Goal: Task Accomplishment & Management: Use online tool/utility

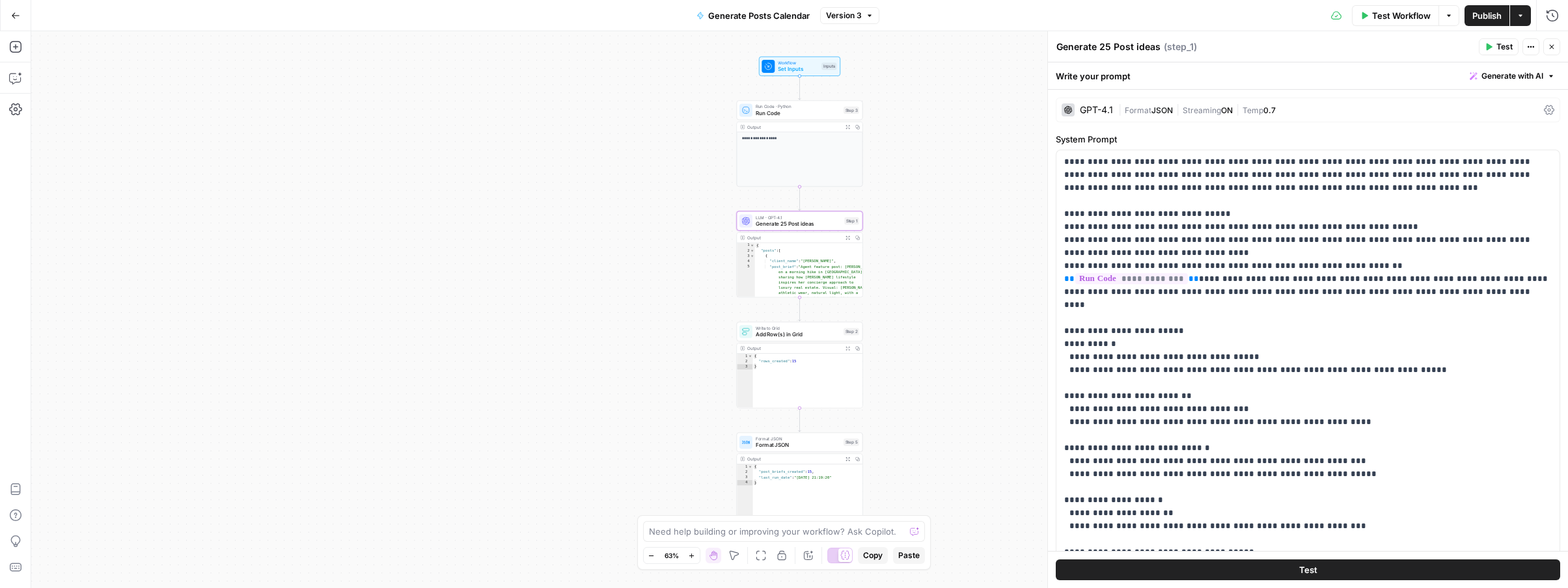
scroll to position [26, 0]
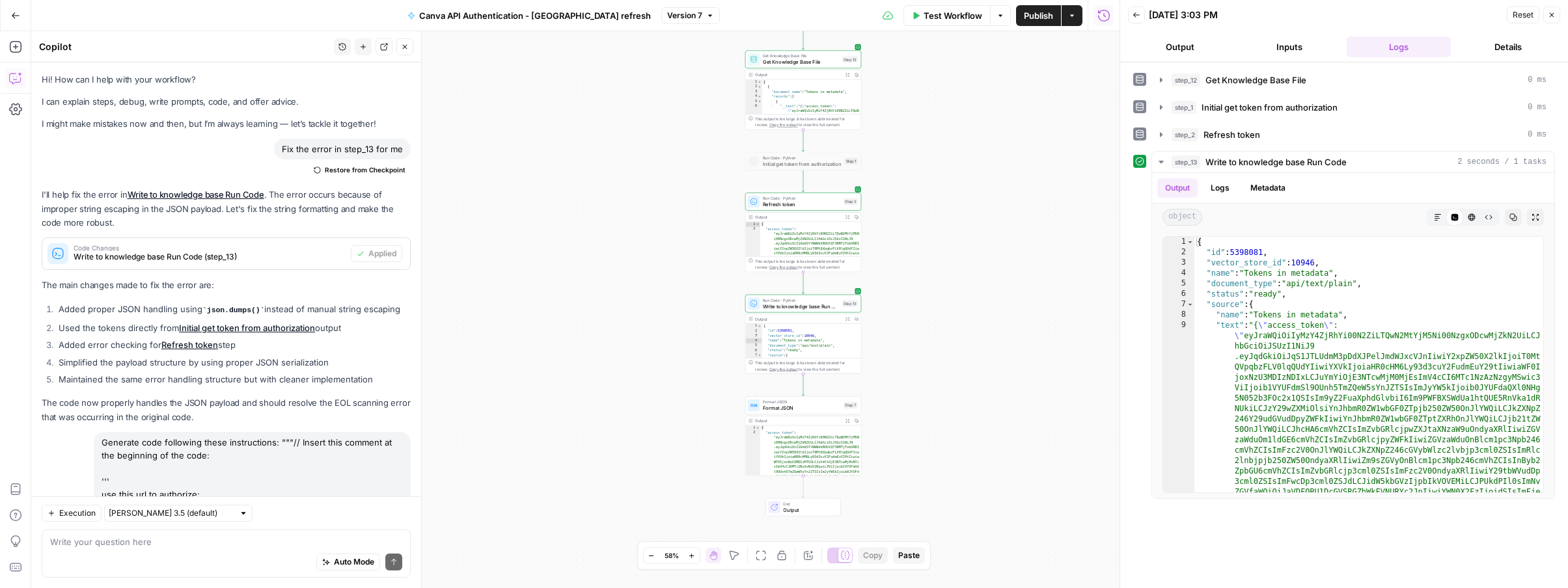
scroll to position [224, 0]
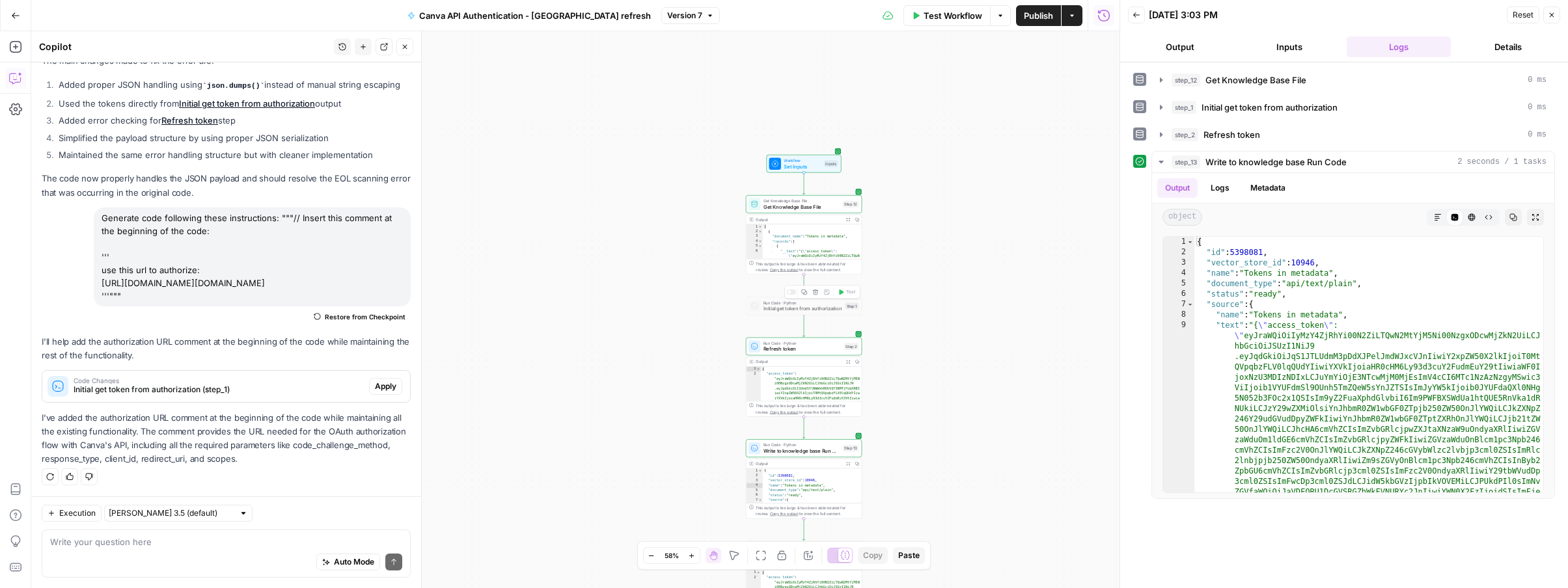
click at [793, 295] on div "Copy step Delete step Add Note Test" at bounding box center [822, 293] width 75 height 14
click at [790, 293] on div at bounding box center [789, 292] width 4 height 4
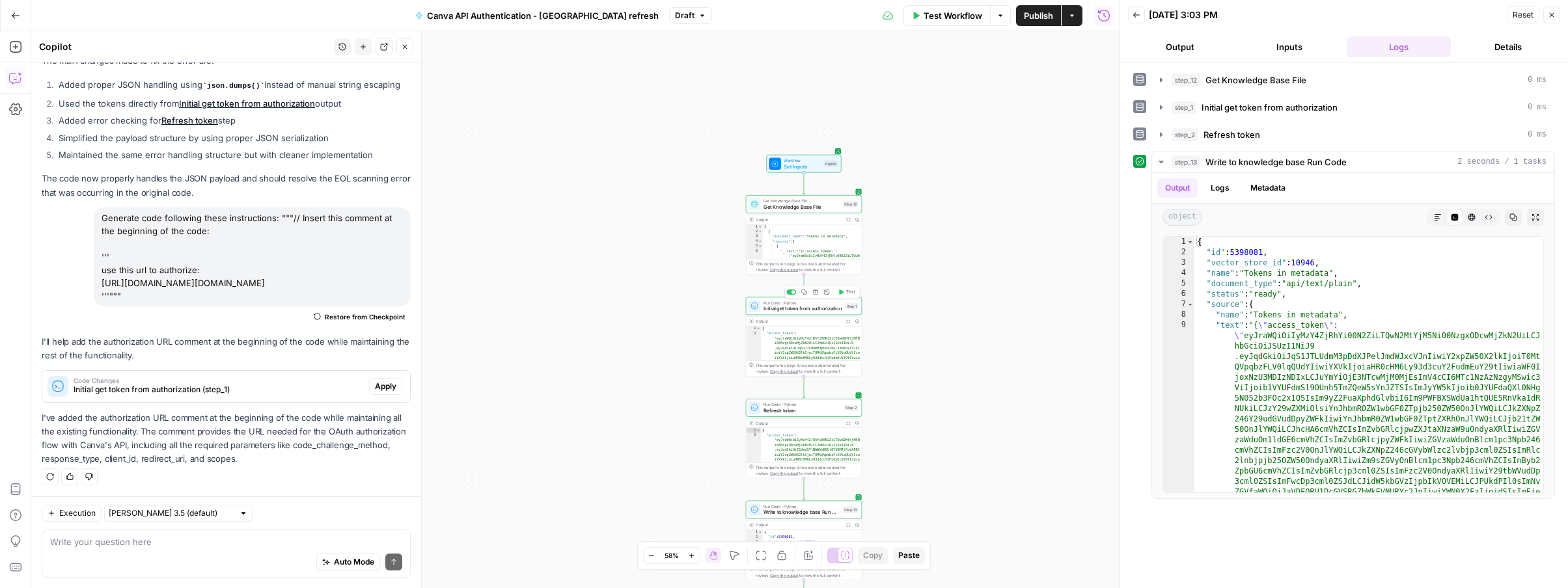
click at [789, 303] on span "Run Code · Python" at bounding box center [803, 302] width 79 height 6
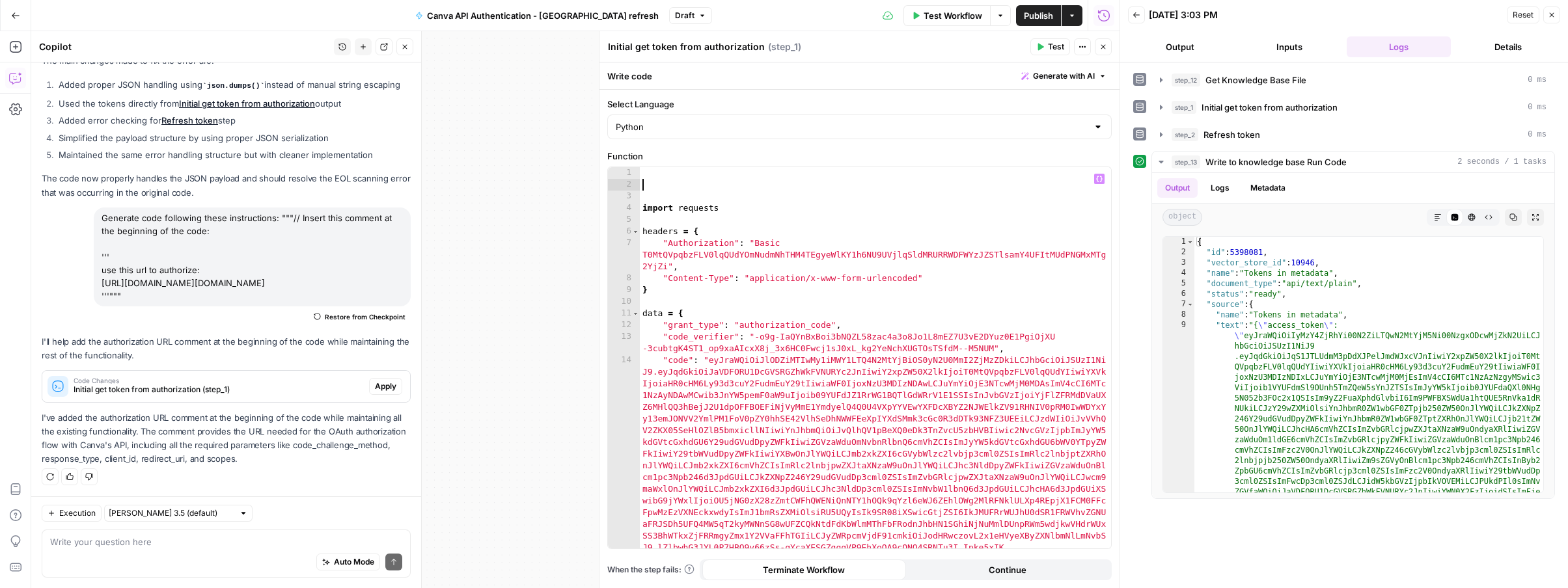
drag, startPoint x: 704, startPoint y: 182, endPoint x: 680, endPoint y: 178, distance: 24.3
click at [704, 182] on div "import requests headers = { "Authorization" : "Basic T0MtQVpqbzFLV0lqQUdYOmNudm…" at bounding box center [875, 492] width 471 height 650
paste textarea
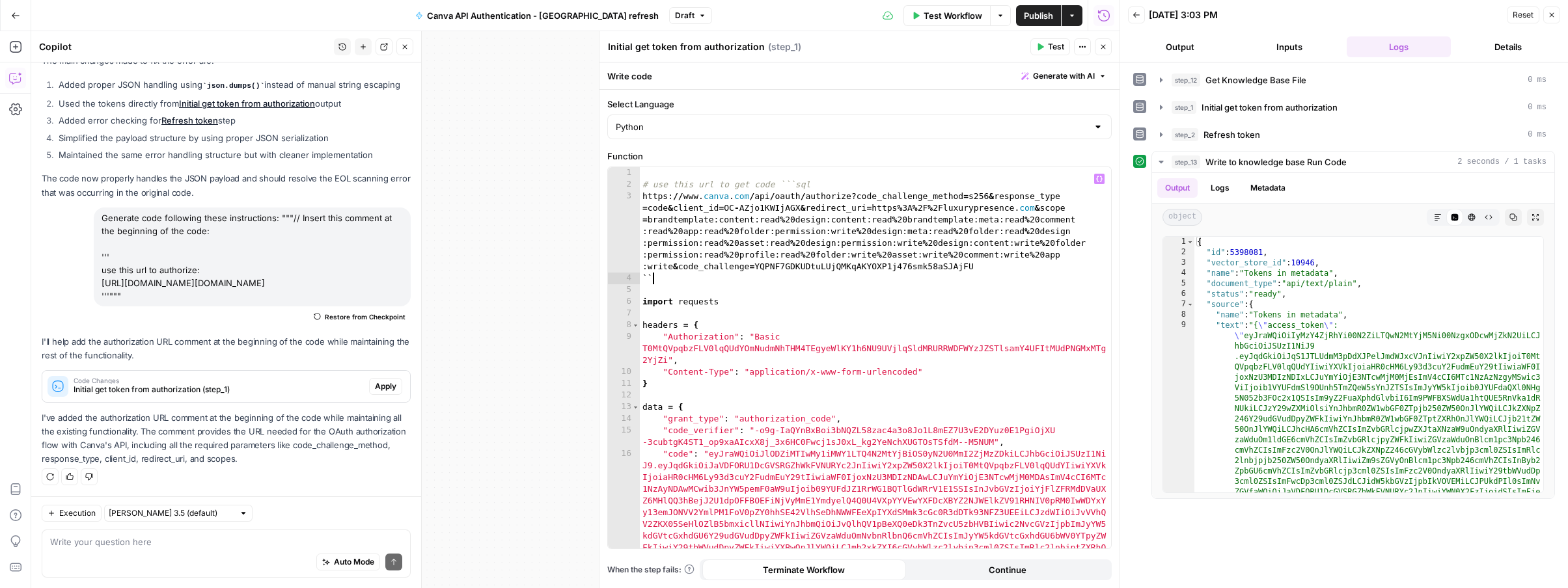
scroll to position [0, 0]
type textarea "*"
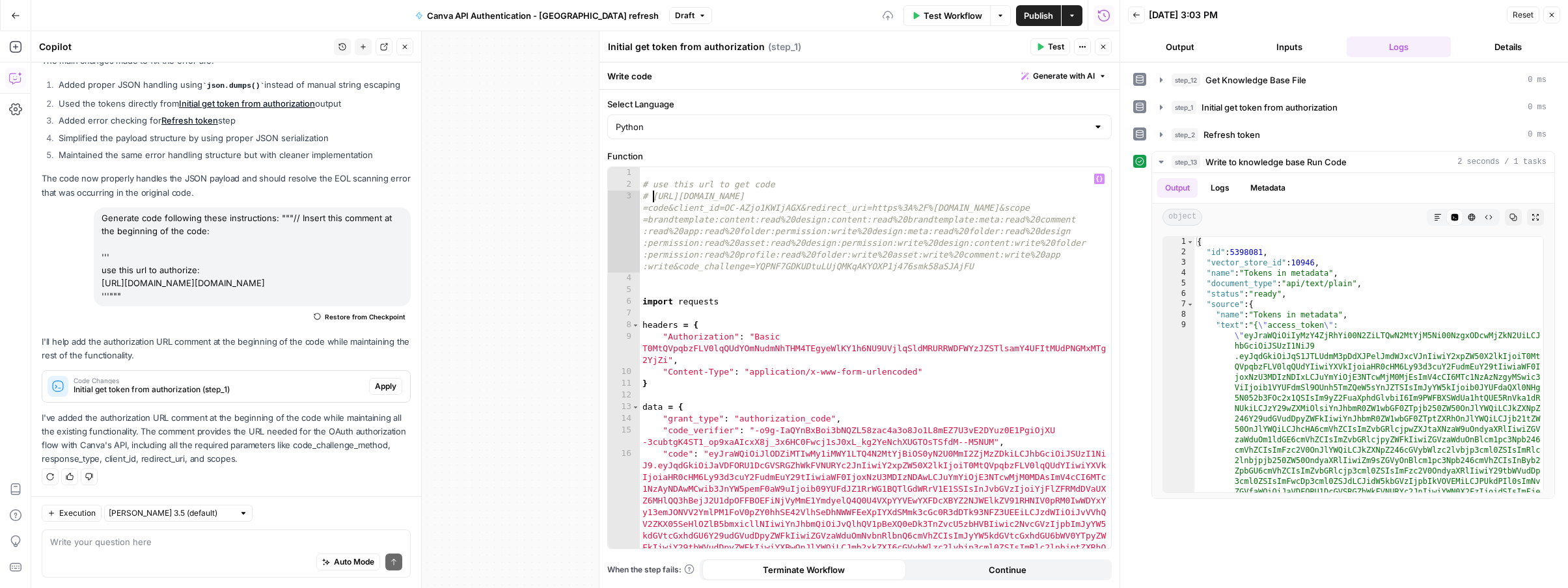
type textarea "**********"
click at [664, 285] on div "# use this url to get code # [URL][DOMAIN_NAME] =code&client_id=OC-AZjo1KWIjAGX…" at bounding box center [875, 492] width 471 height 650
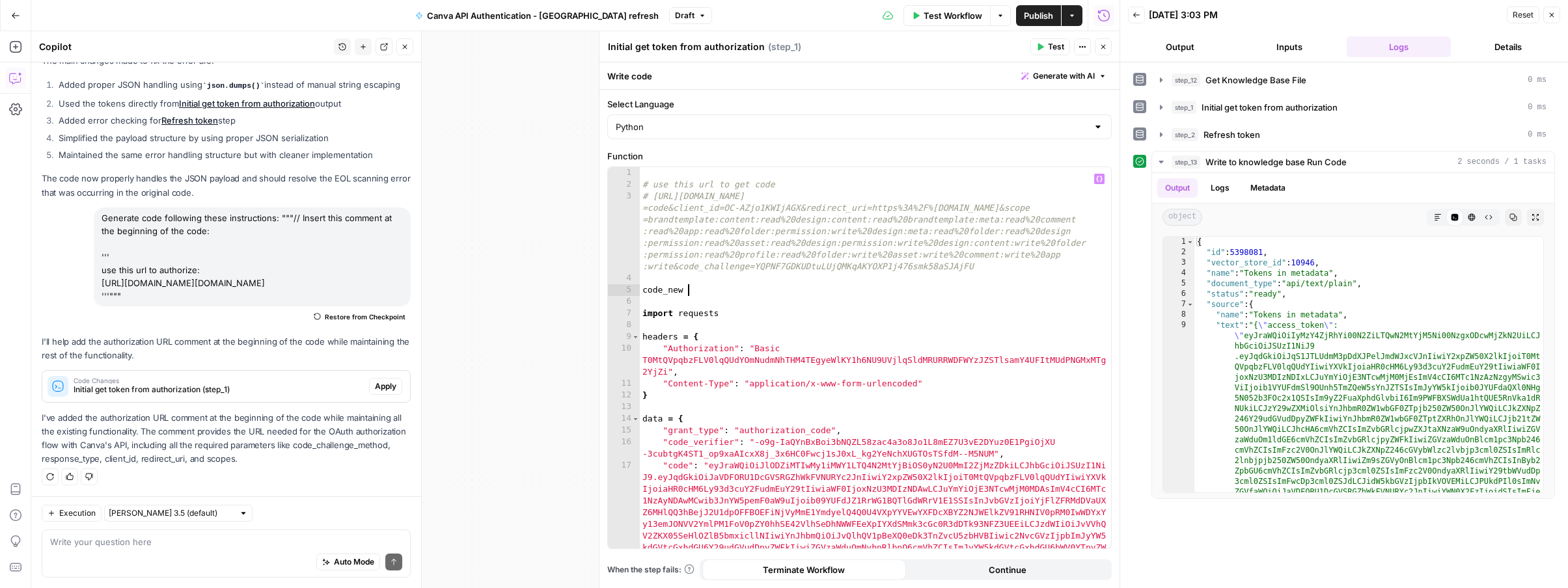
scroll to position [0, 3]
type textarea "**********"
paste textarea
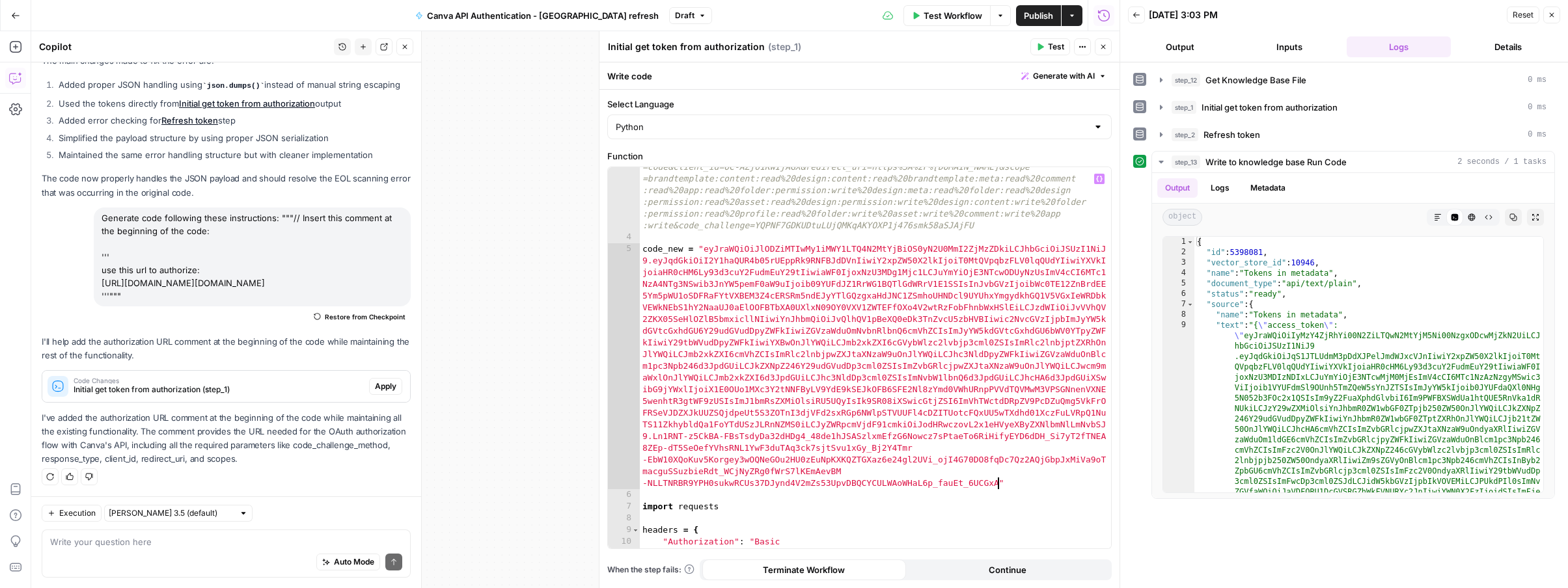
scroll to position [25, 0]
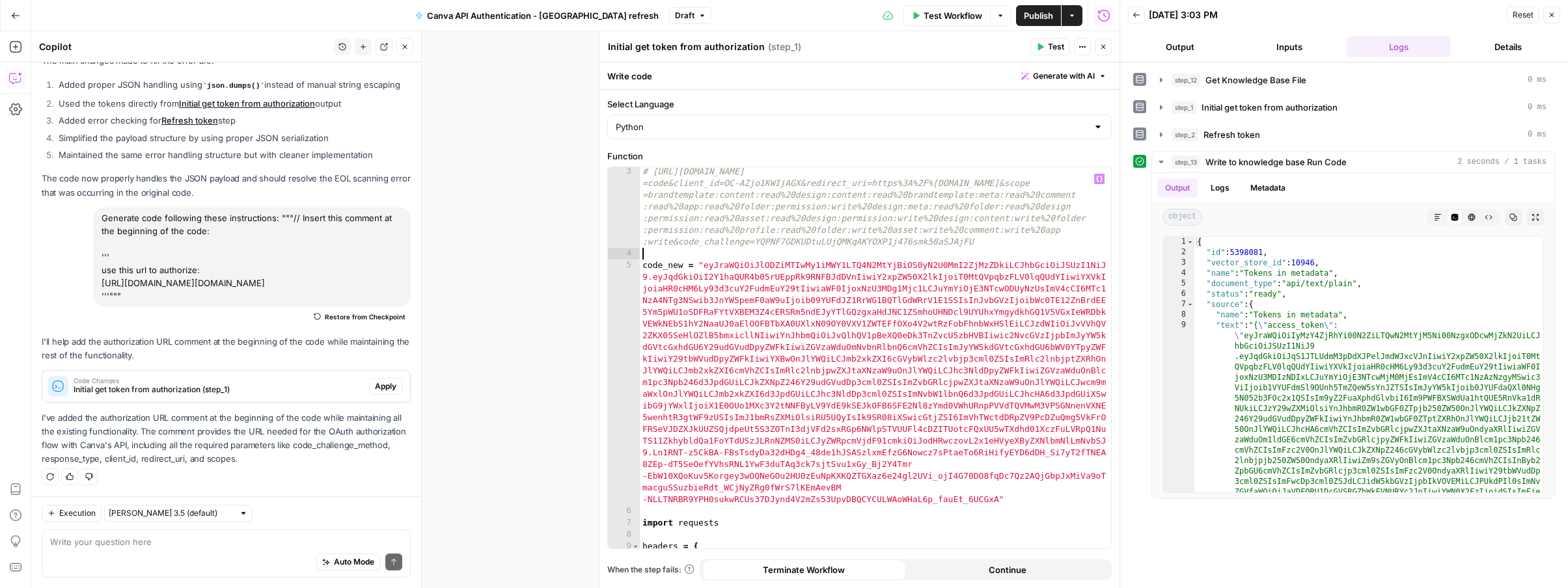
click at [710, 258] on div "# [URL][DOMAIN_NAME] =code&client_id=OC-AZjo1KWIjAGX&redirect_uri=https%3A%2F%[…" at bounding box center [875, 415] width 471 height 498
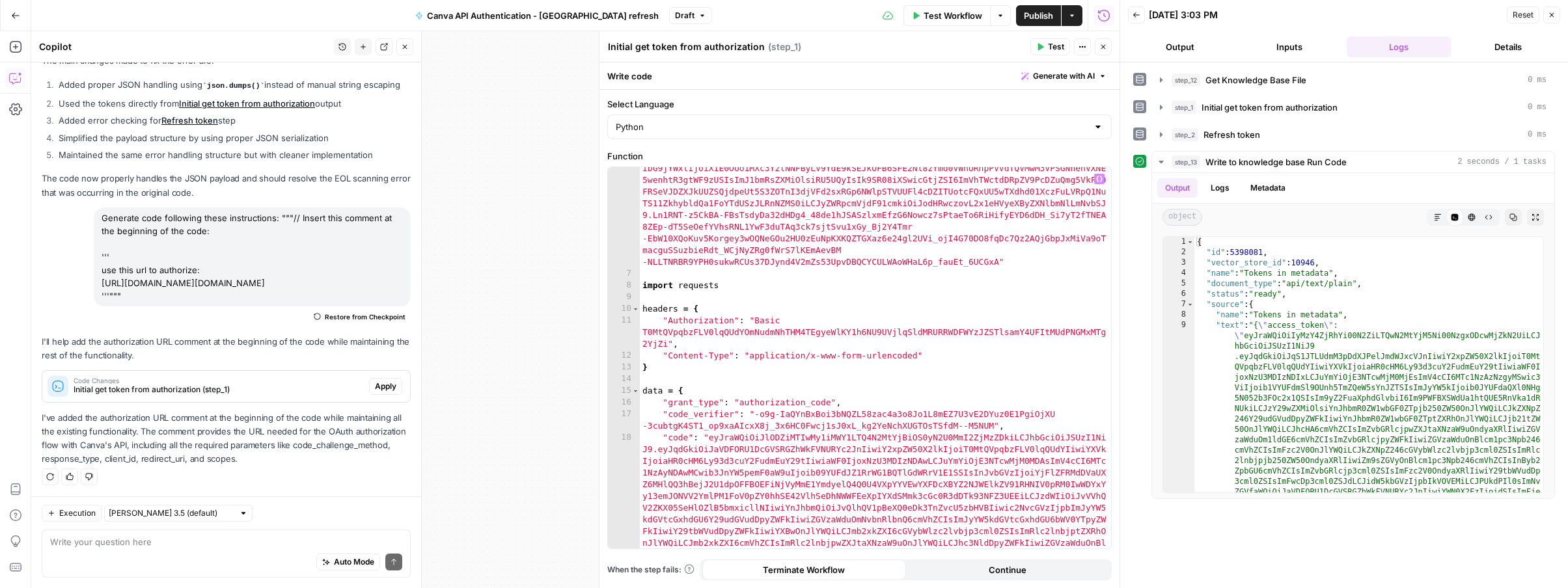
scroll to position [274, 0]
click at [708, 440] on div "code_new = "eyJraWQiOiJlODZiMTIwMy1iMWY1LTQ4N2MtYjBiOS0yN2U0MmI2ZjMzZDkiLCJhbGc…" at bounding box center [875, 464] width 471 height 885
type textarea "**********"
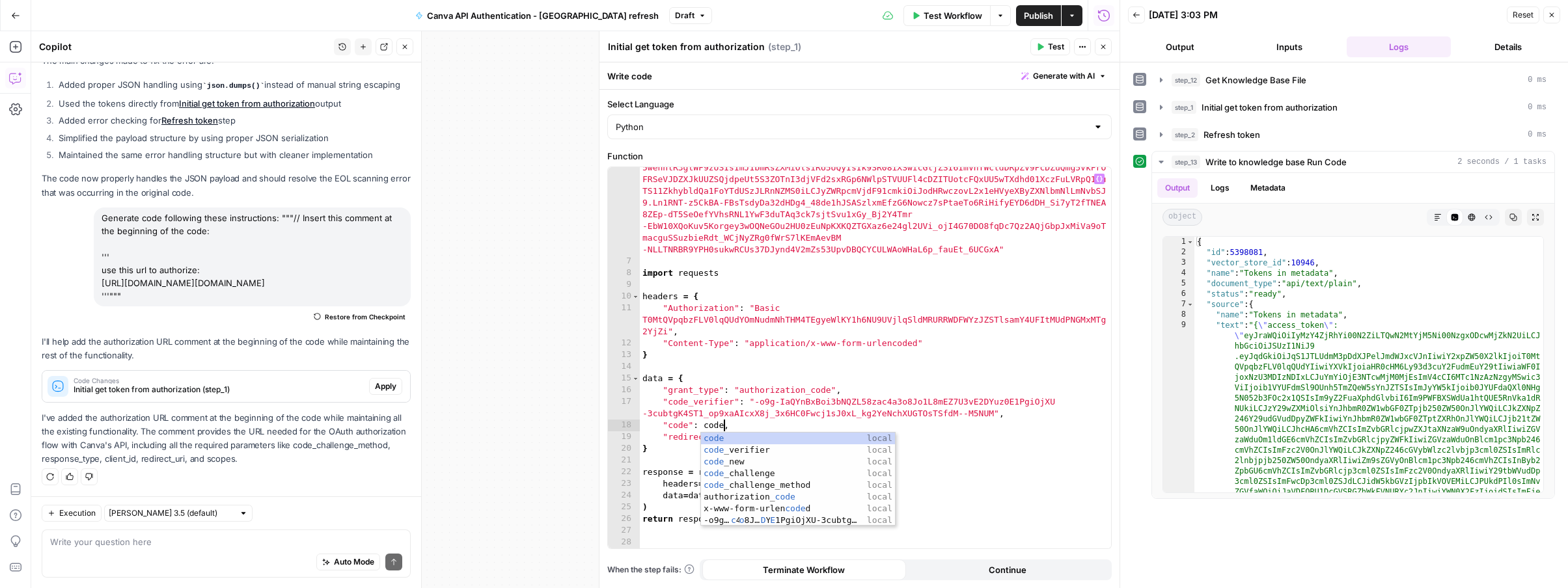
scroll to position [0, 6]
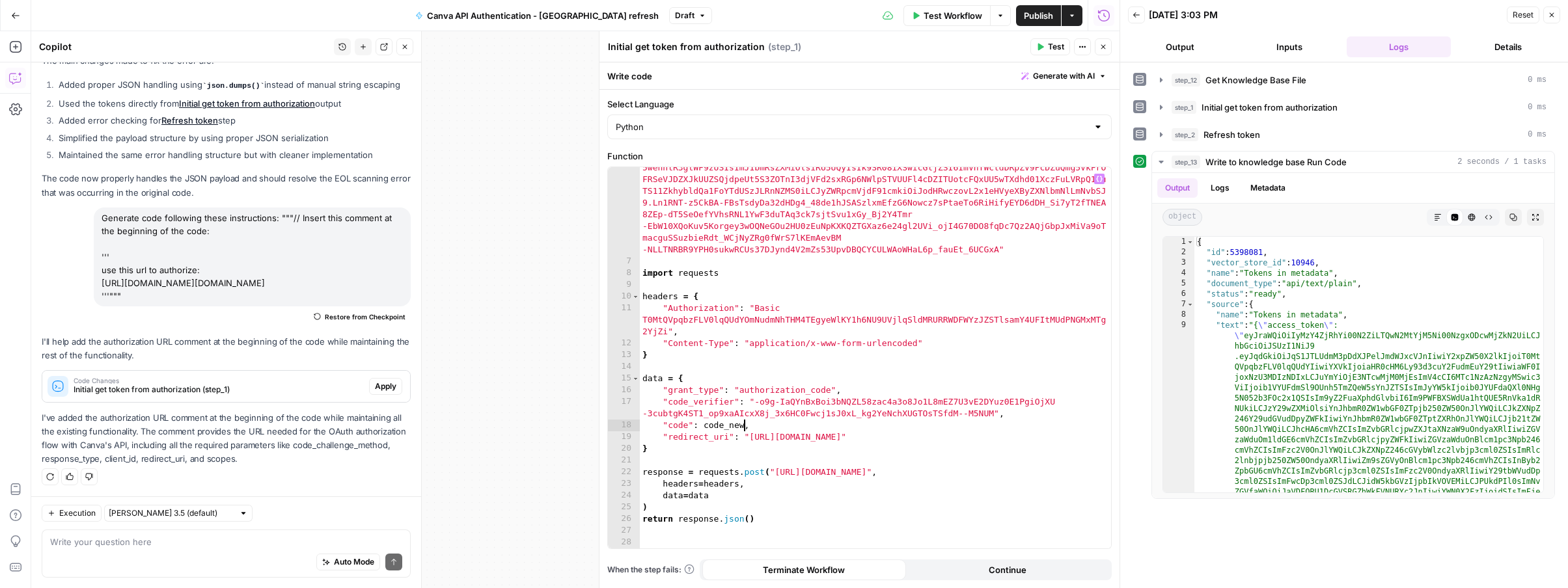
type textarea "**********"
click at [1056, 46] on span "Test" at bounding box center [1056, 47] width 16 height 12
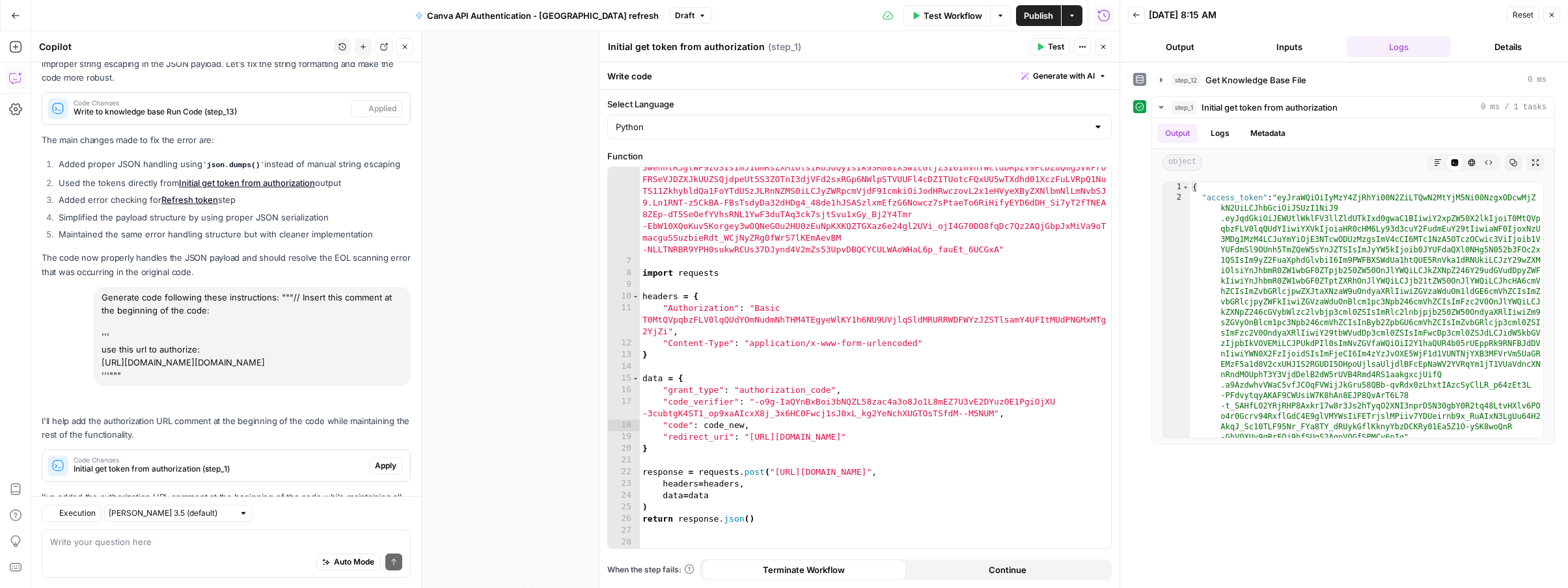
scroll to position [224, 0]
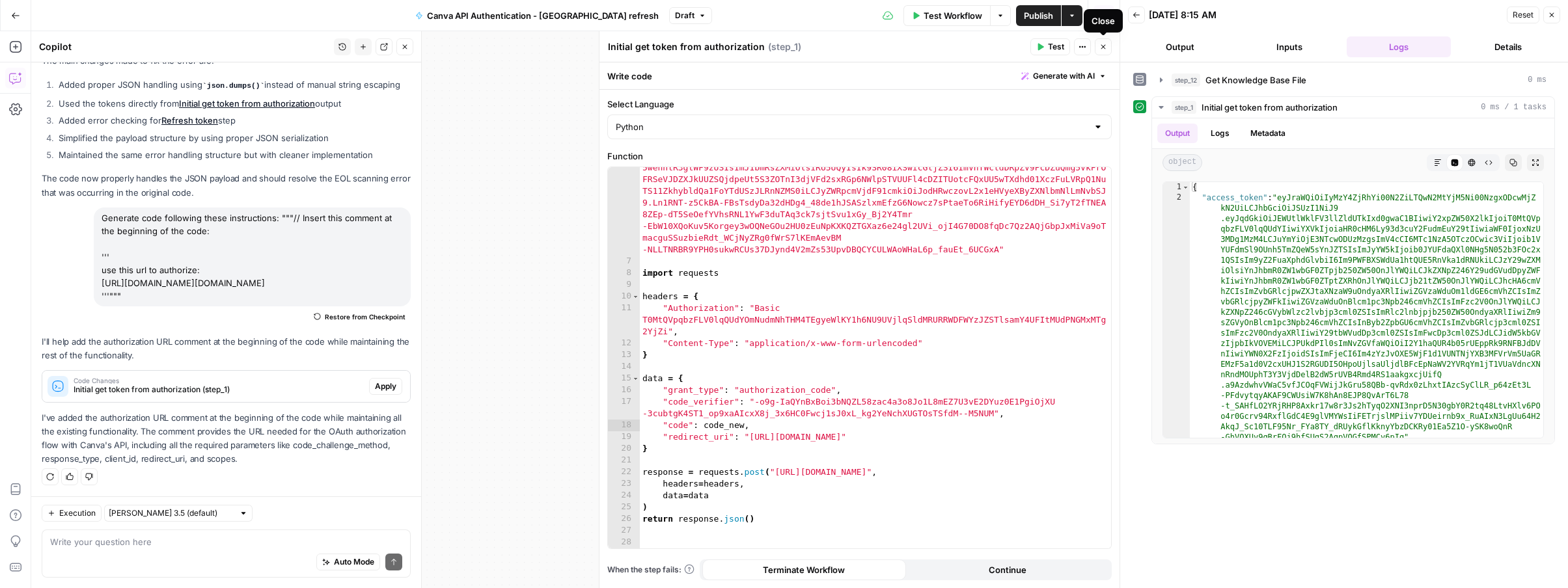
click at [1102, 45] on icon "button" at bounding box center [1103, 47] width 4 height 4
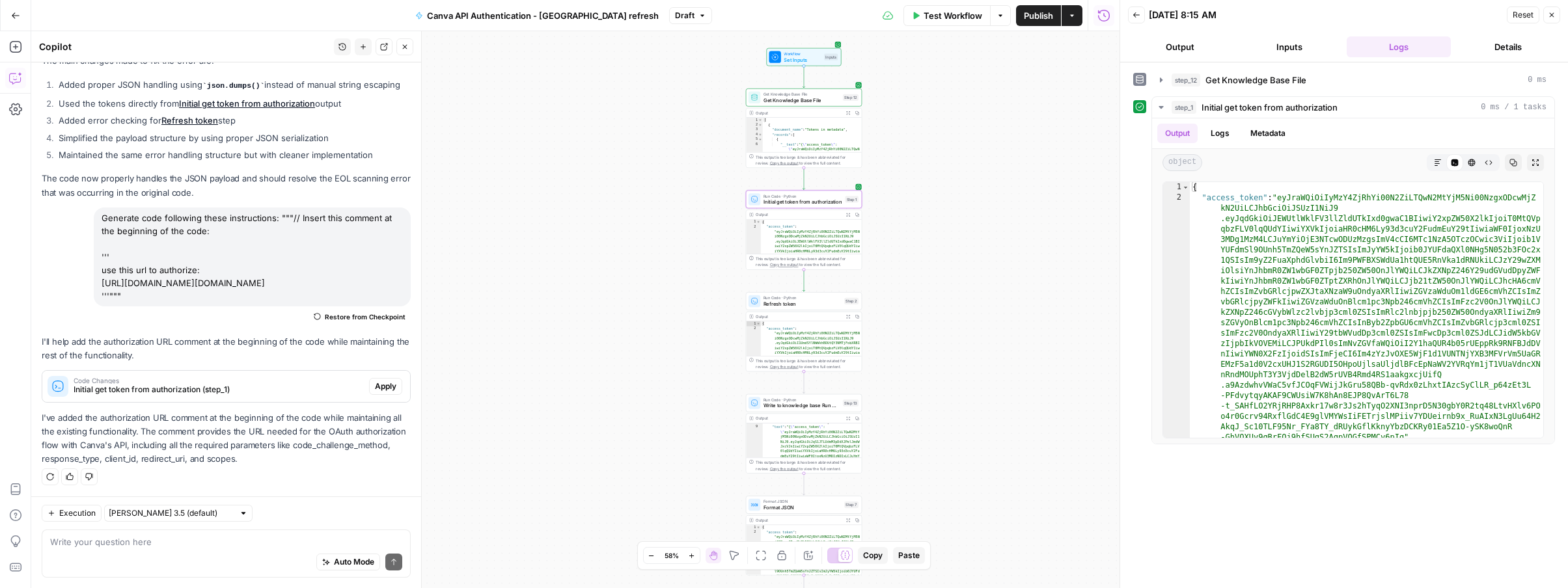
scroll to position [65, 0]
click at [807, 405] on span "Write to knowledge base Run Code" at bounding box center [801, 405] width 76 height 8
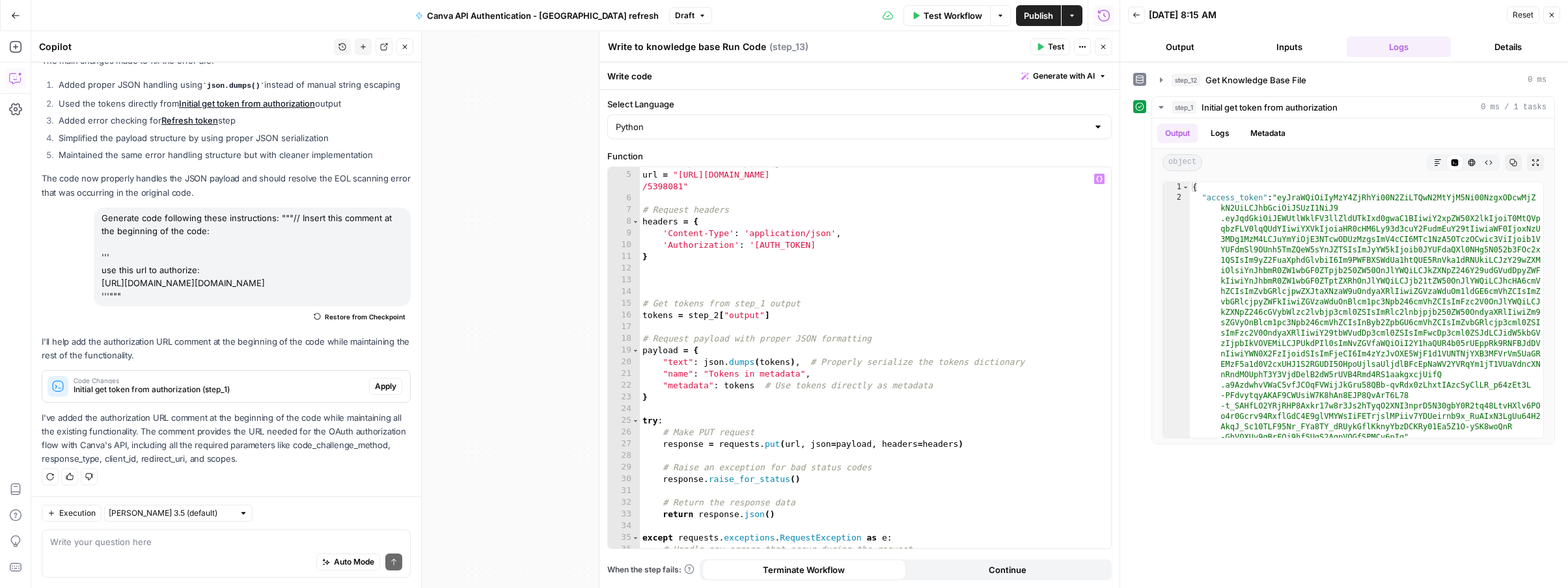
scroll to position [45, 0]
click at [715, 313] on div "# API endpoint for updating the vector store document url = "[URL][DOMAIN_NAME]…" at bounding box center [875, 359] width 471 height 405
type textarea "**********"
click at [1040, 51] on button "Test" at bounding box center [1050, 47] width 39 height 17
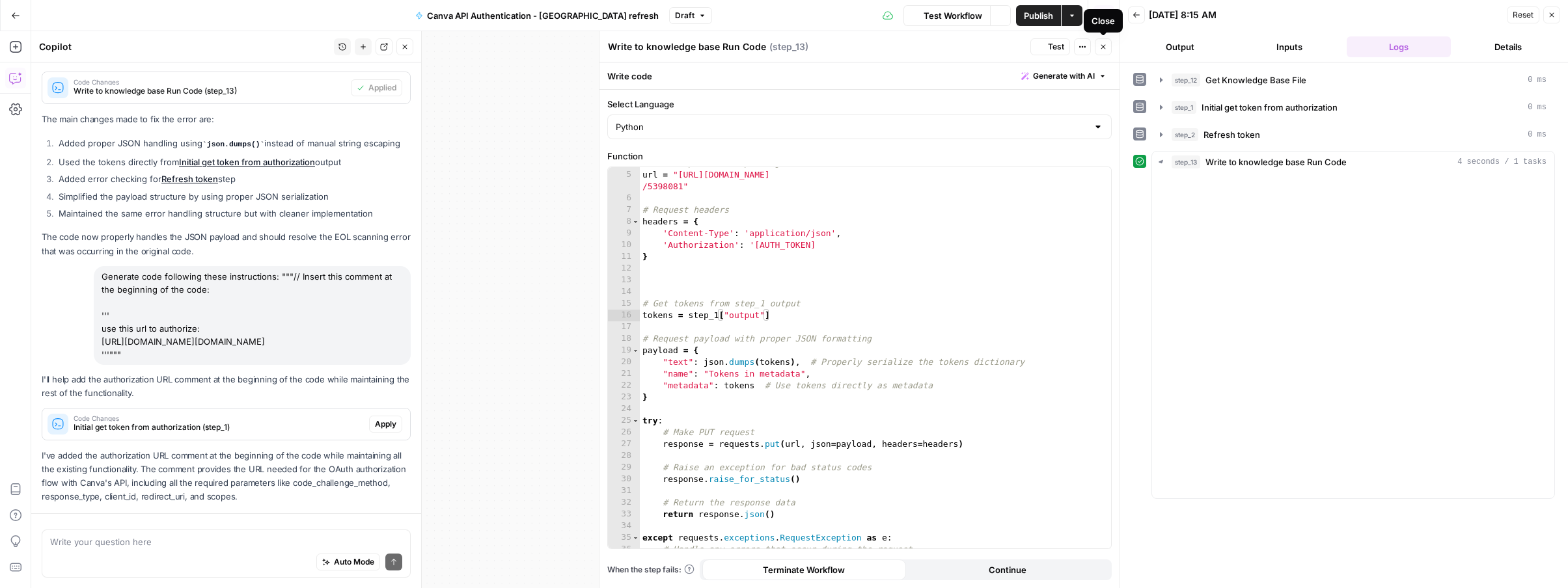
scroll to position [224, 0]
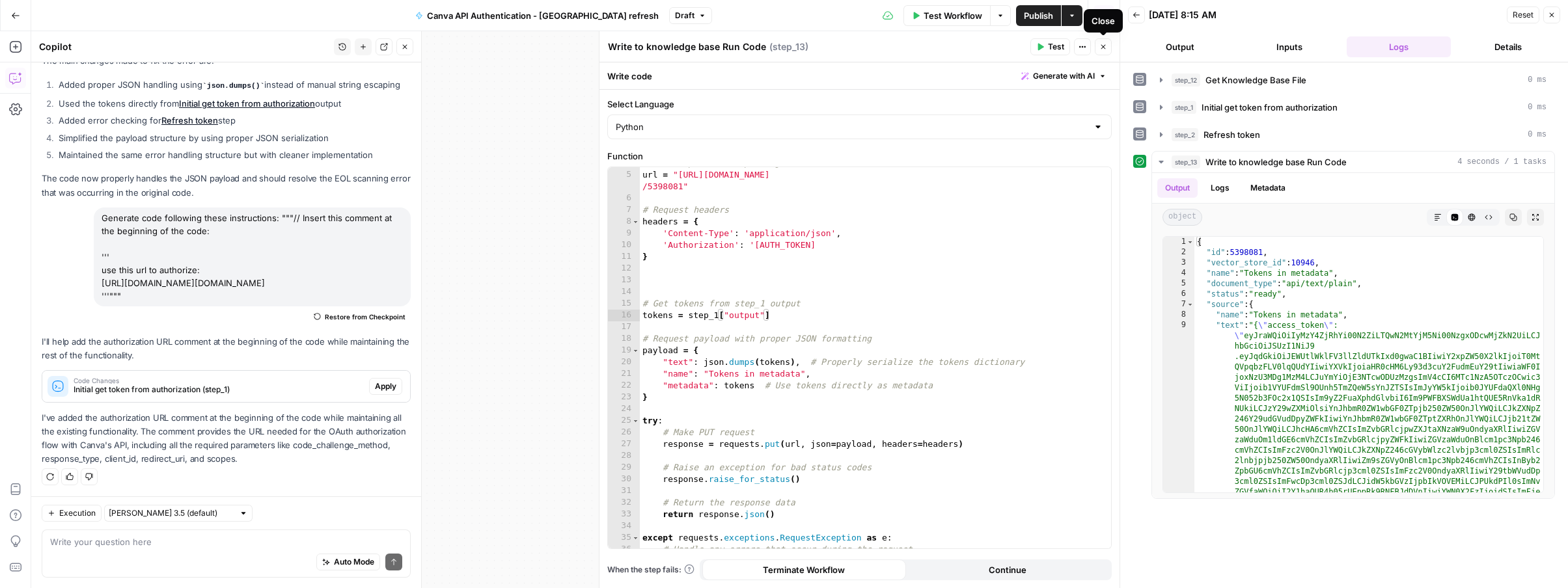
click at [1106, 50] on button "Close" at bounding box center [1103, 47] width 17 height 17
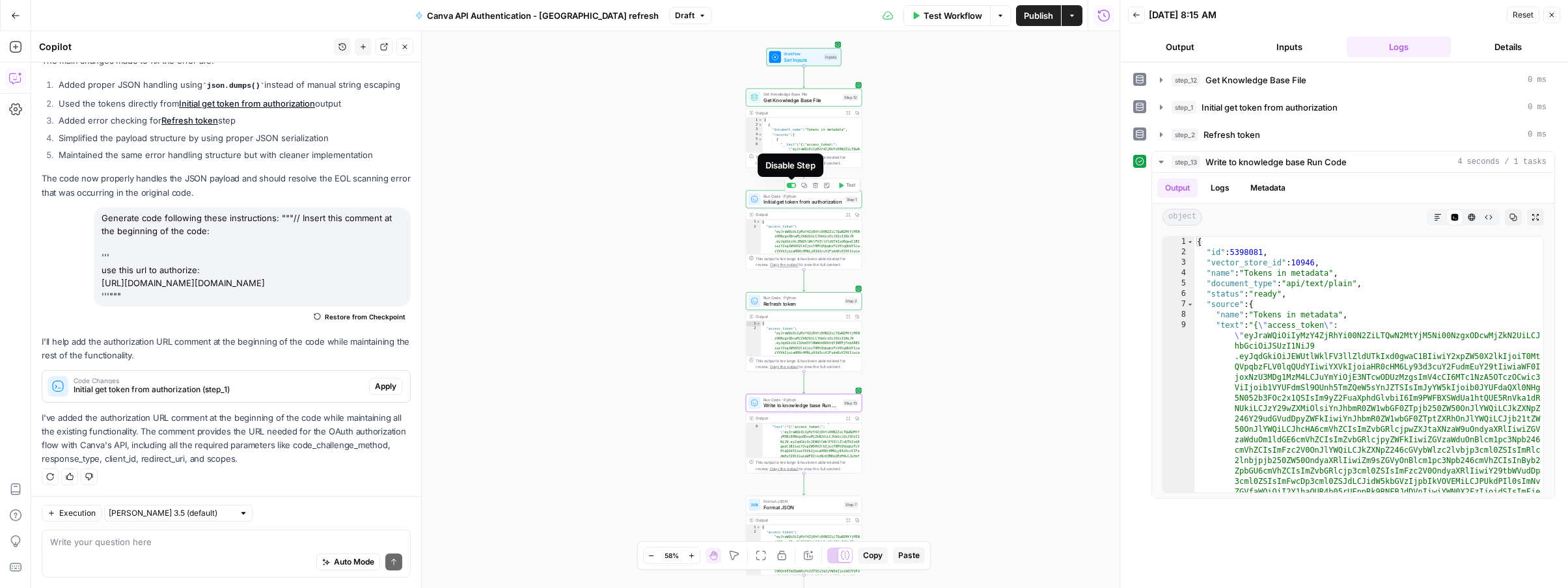
click at [790, 185] on div at bounding box center [791, 185] width 9 height 5
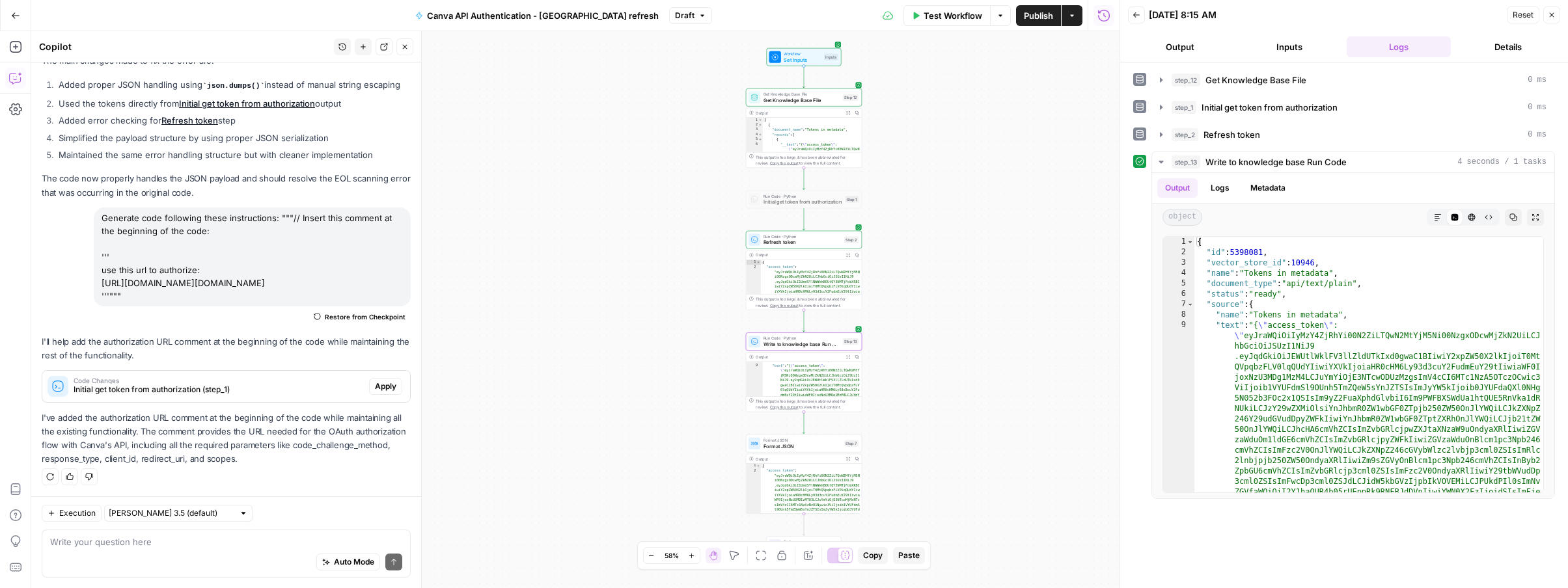
click at [1022, 16] on button "Publish" at bounding box center [1039, 15] width 45 height 20
